Goal: Information Seeking & Learning: Learn about a topic

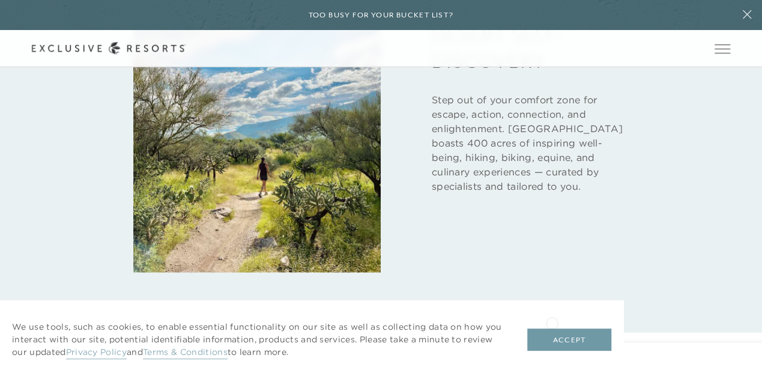
click at [568, 346] on button "Accept" at bounding box center [569, 339] width 84 height 23
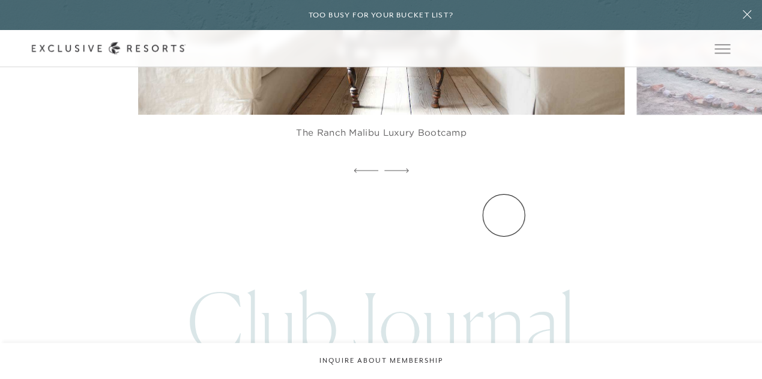
scroll to position [2121, 0]
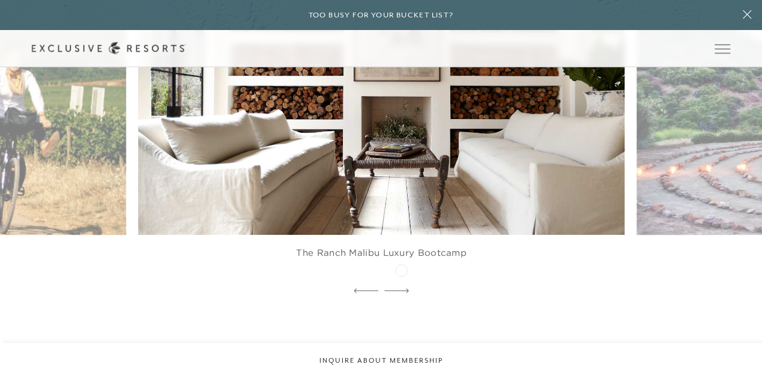
click at [401, 282] on div at bounding box center [396, 291] width 25 height 18
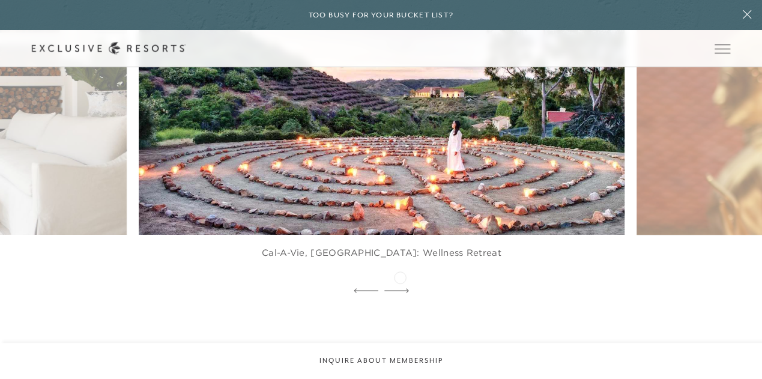
click at [400, 288] on icon at bounding box center [396, 290] width 25 height 5
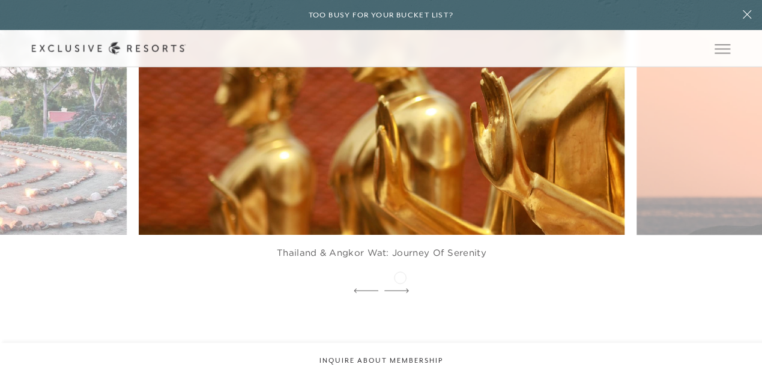
click at [400, 288] on icon at bounding box center [396, 290] width 25 height 5
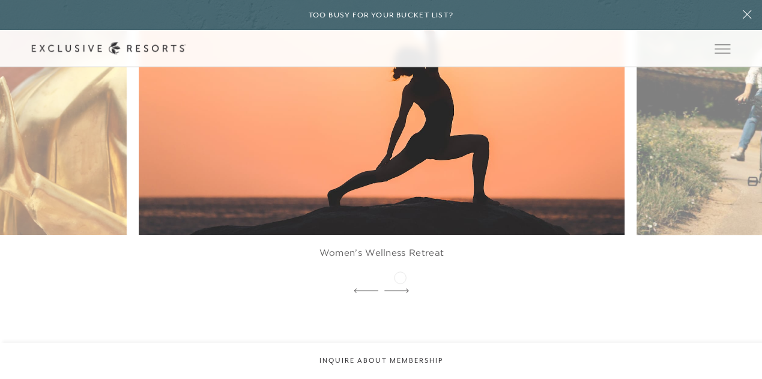
click at [400, 288] on icon at bounding box center [396, 290] width 25 height 5
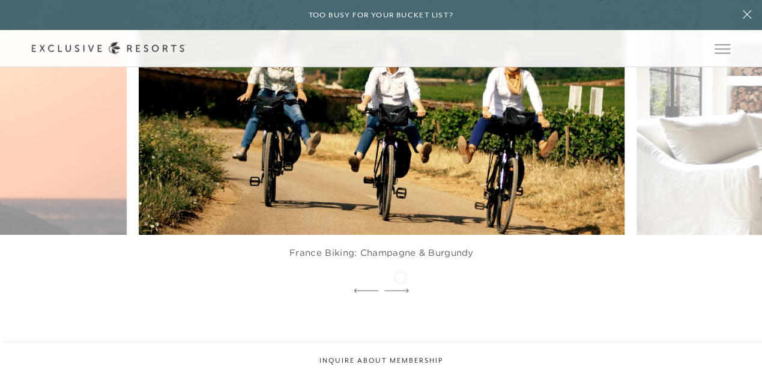
click at [400, 288] on icon at bounding box center [396, 290] width 25 height 5
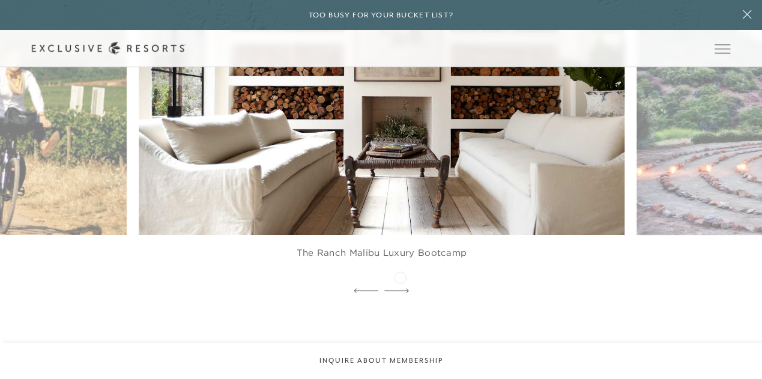
click at [400, 288] on icon at bounding box center [396, 290] width 25 height 5
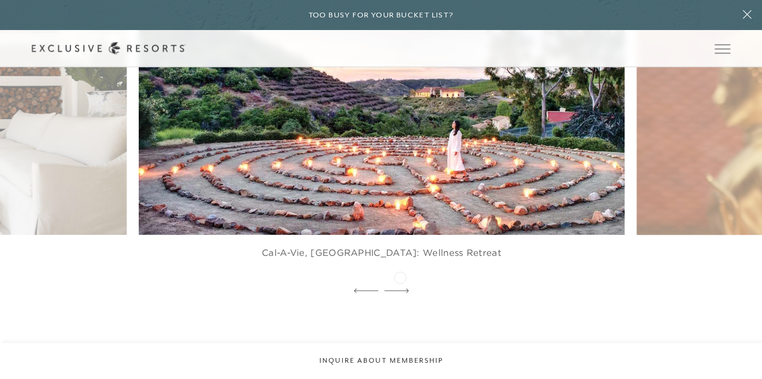
click at [400, 288] on icon at bounding box center [396, 290] width 25 height 5
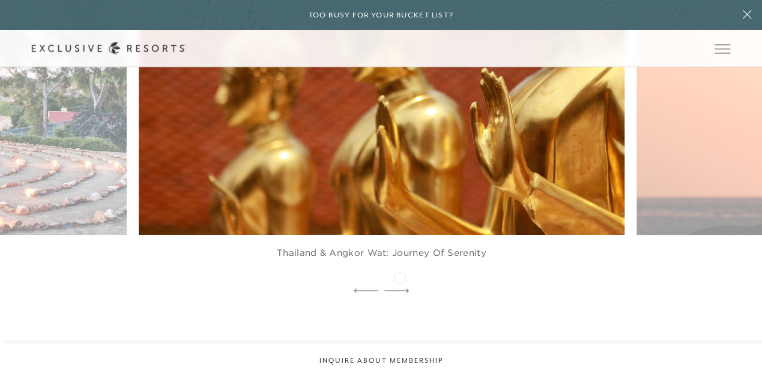
click at [400, 288] on icon at bounding box center [396, 290] width 25 height 5
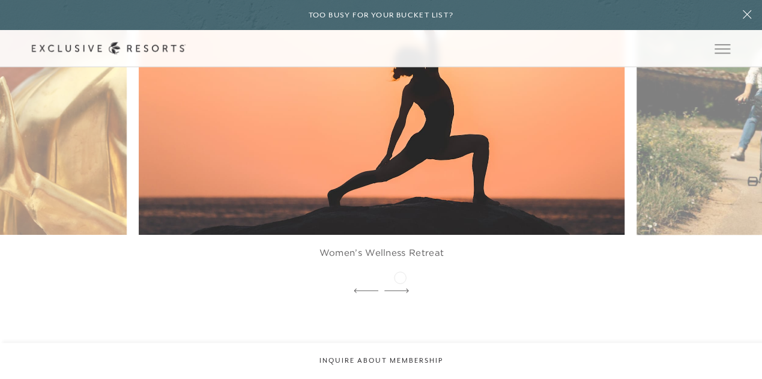
click at [400, 288] on icon at bounding box center [396, 290] width 25 height 5
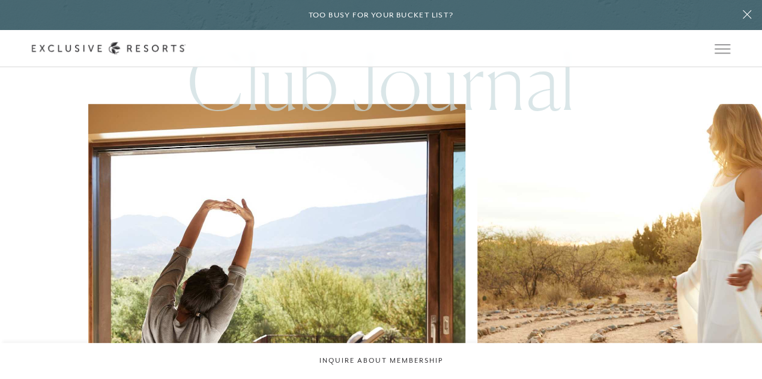
scroll to position [2562, 0]
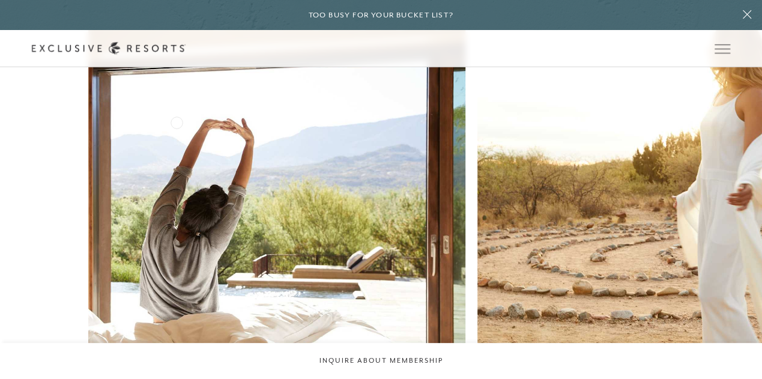
click at [177, 121] on img at bounding box center [277, 212] width 414 height 414
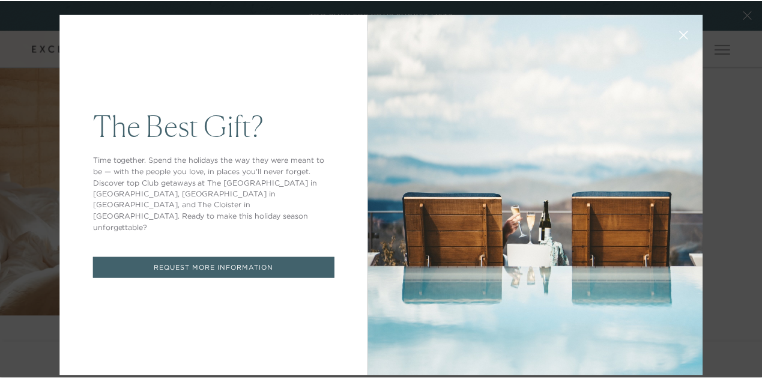
click at [688, 34] on button at bounding box center [688, 34] width 29 height 29
